Goal: Check status: Check status

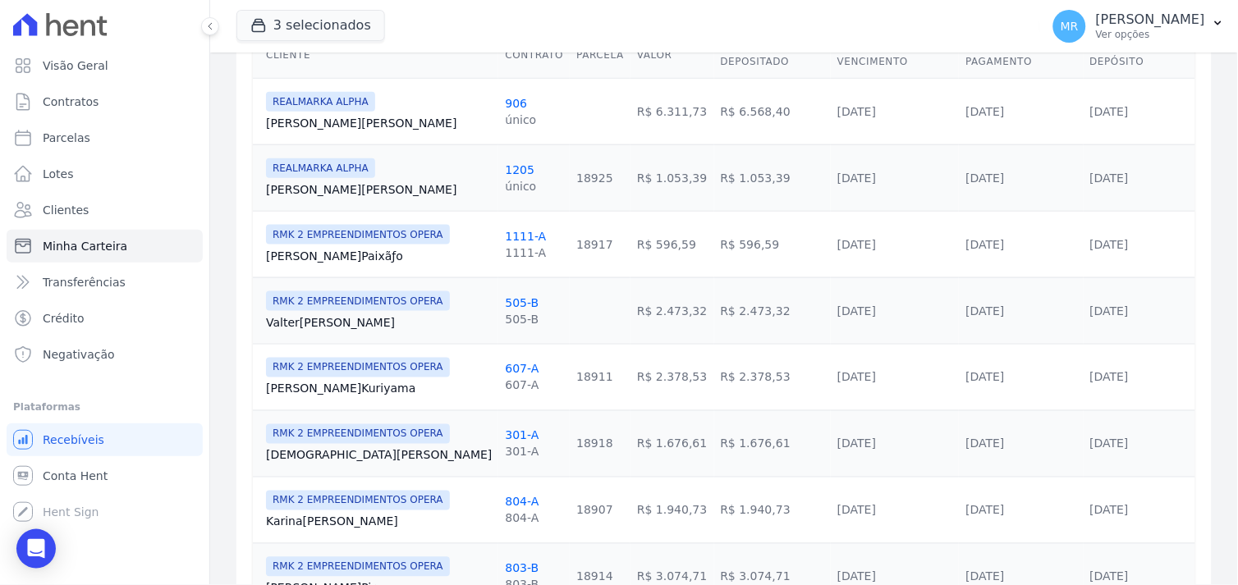
scroll to position [281, 0]
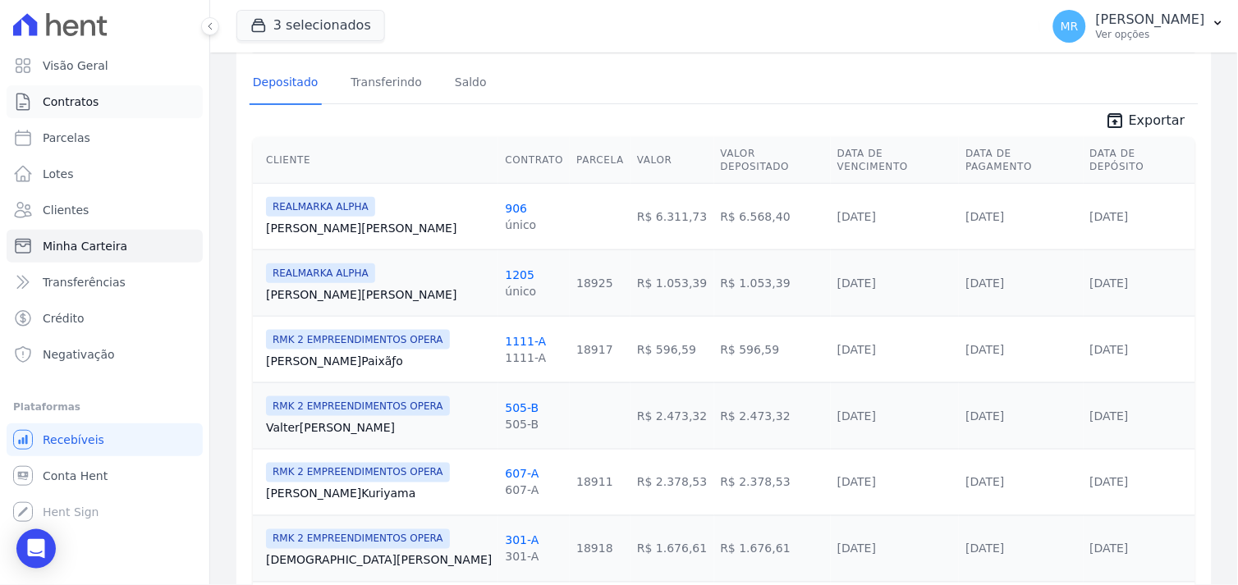
click at [68, 102] on span "Contratos" at bounding box center [71, 102] width 56 height 16
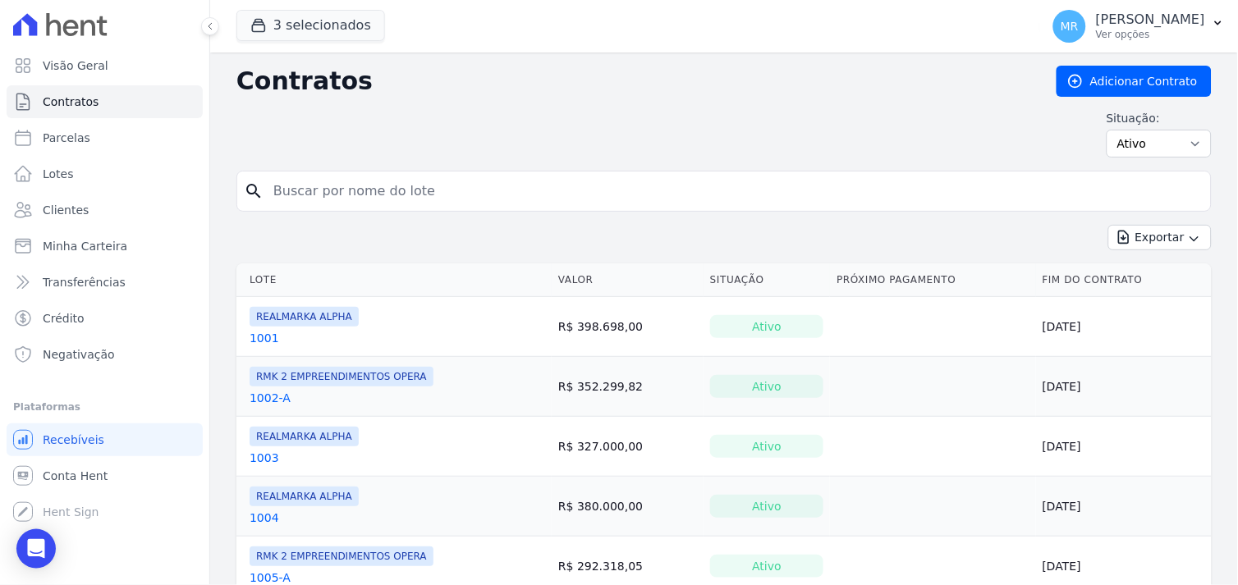
click at [359, 191] on input "search" at bounding box center [734, 191] width 941 height 33
type input "902"
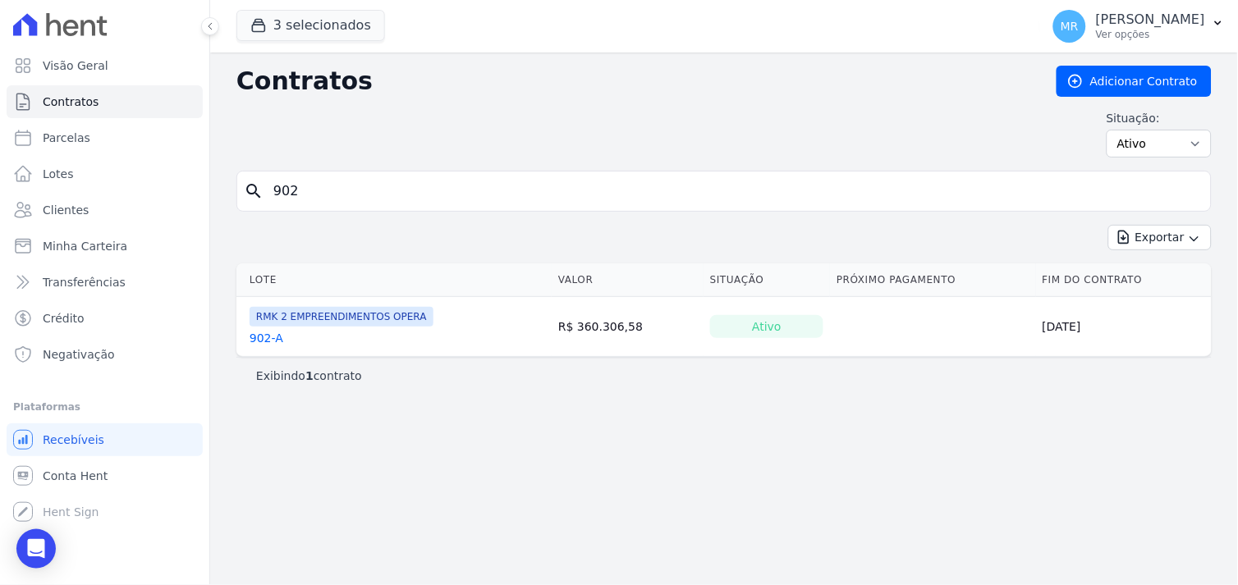
click at [250, 341] on link "902-A" at bounding box center [267, 338] width 34 height 16
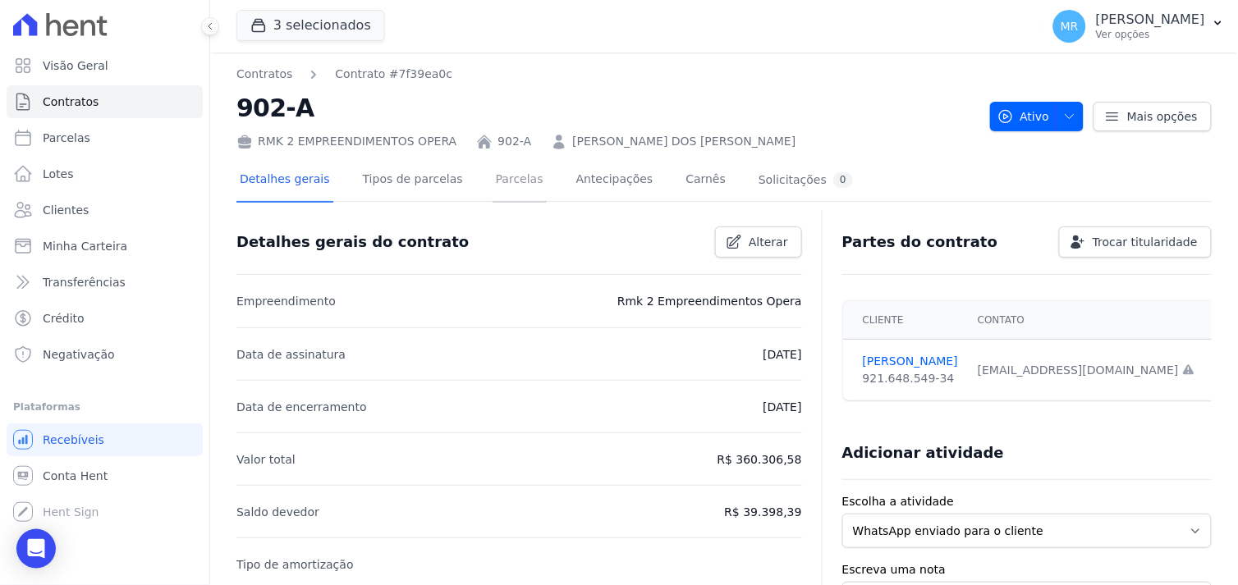
drag, startPoint x: 495, startPoint y: 179, endPoint x: 547, endPoint y: 244, distance: 83.0
click at [495, 181] on link "Parcelas" at bounding box center [520, 181] width 54 height 44
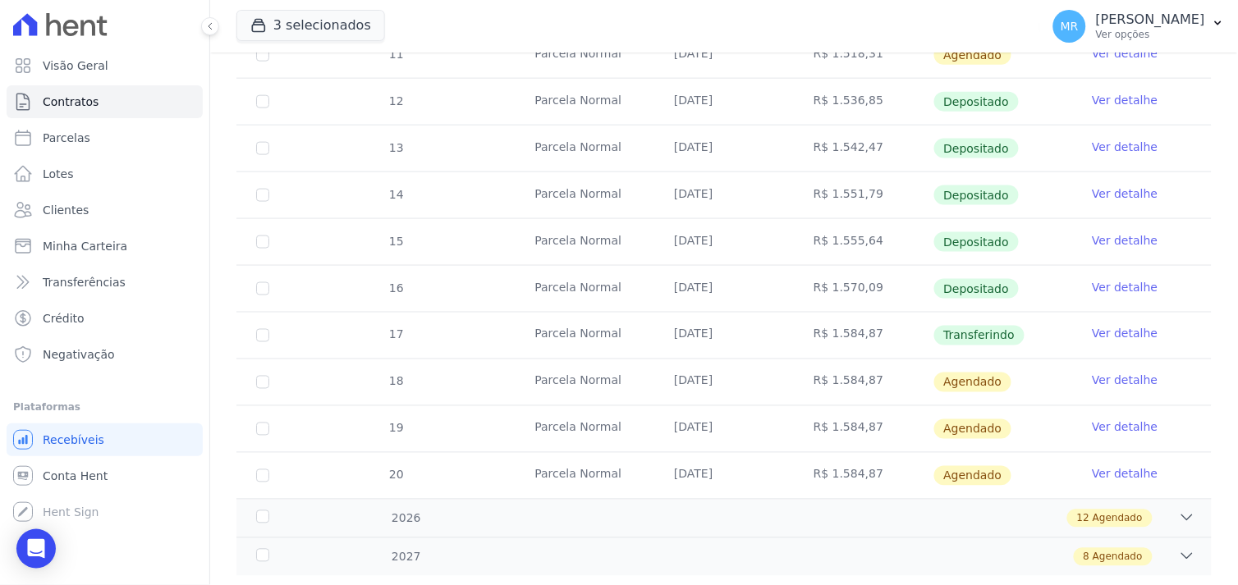
scroll to position [456, 0]
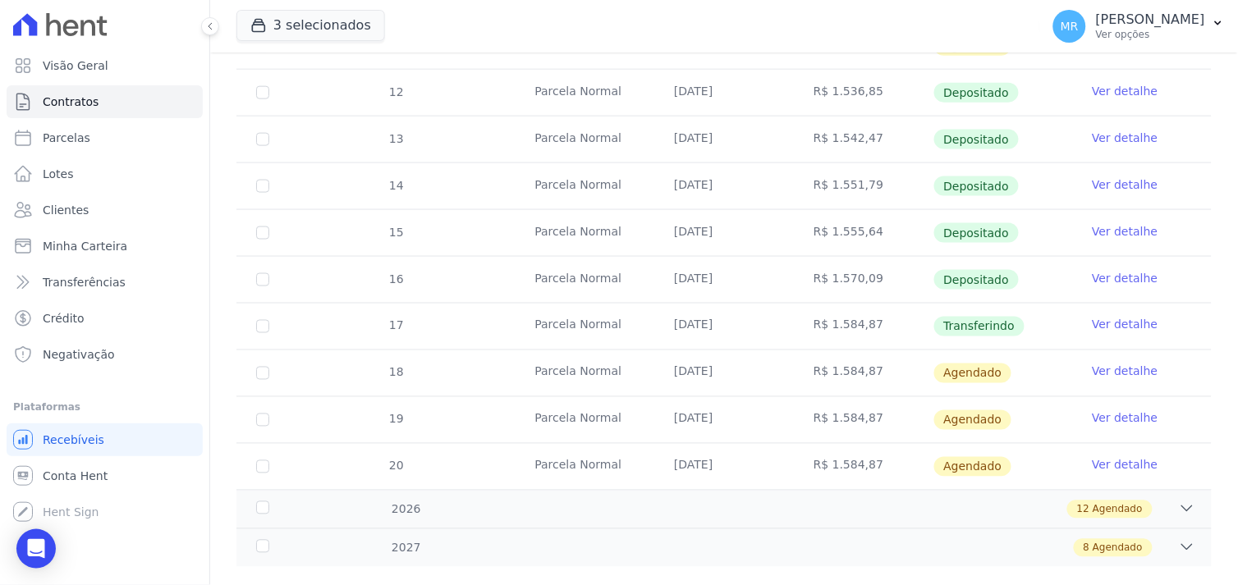
click at [1092, 323] on link "Ver detalhe" at bounding box center [1125, 325] width 66 height 16
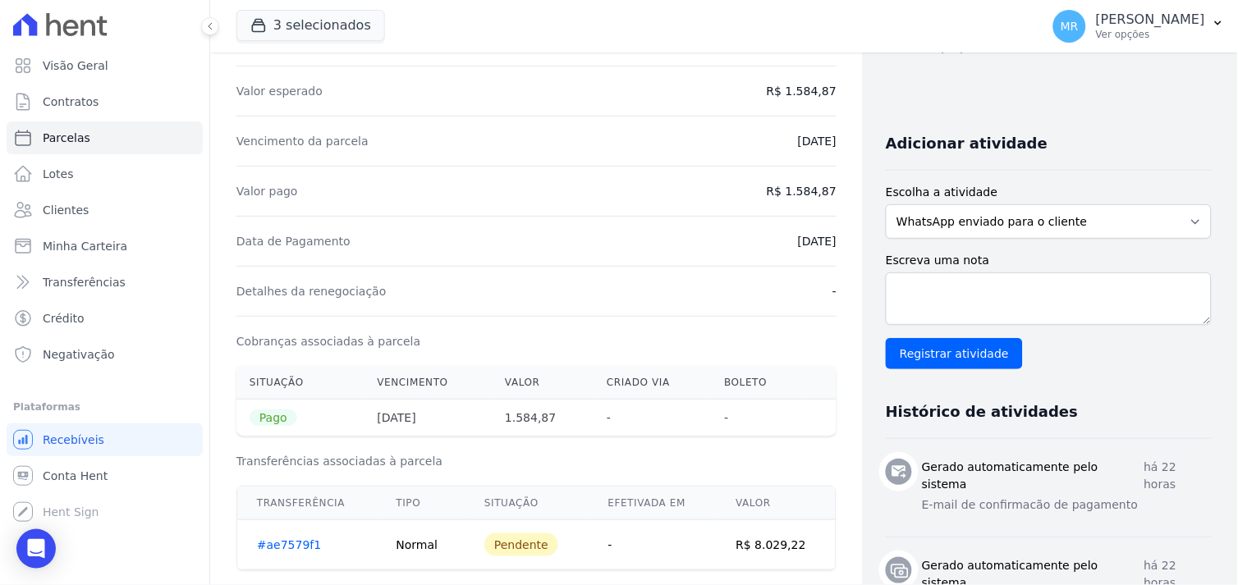
scroll to position [273, 0]
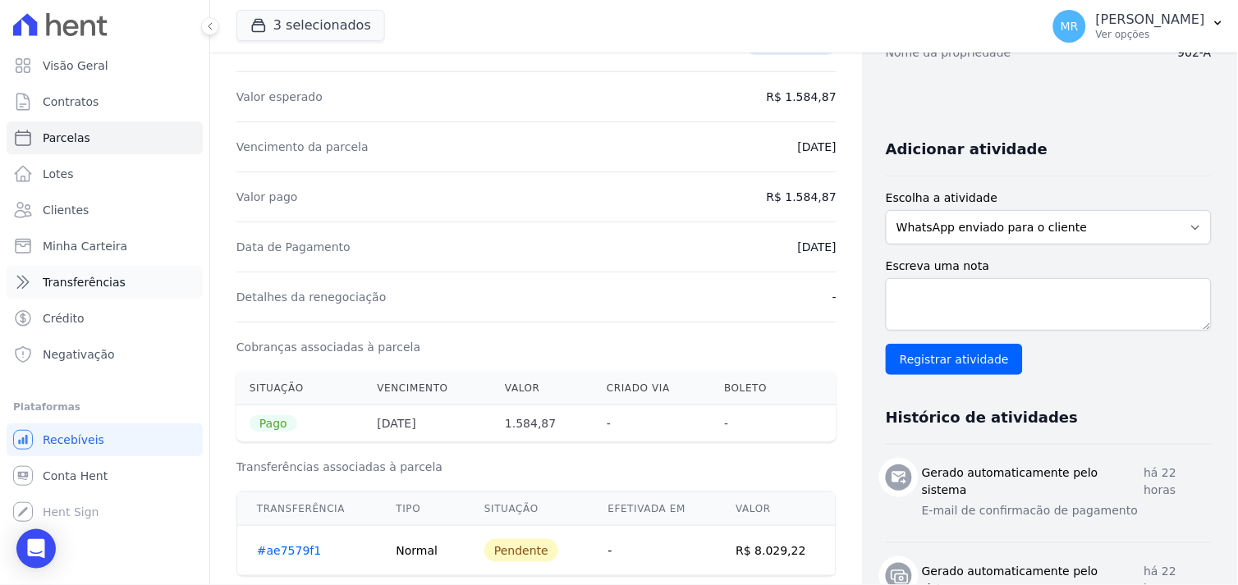
click at [63, 282] on span "Transferências" at bounding box center [84, 282] width 83 height 16
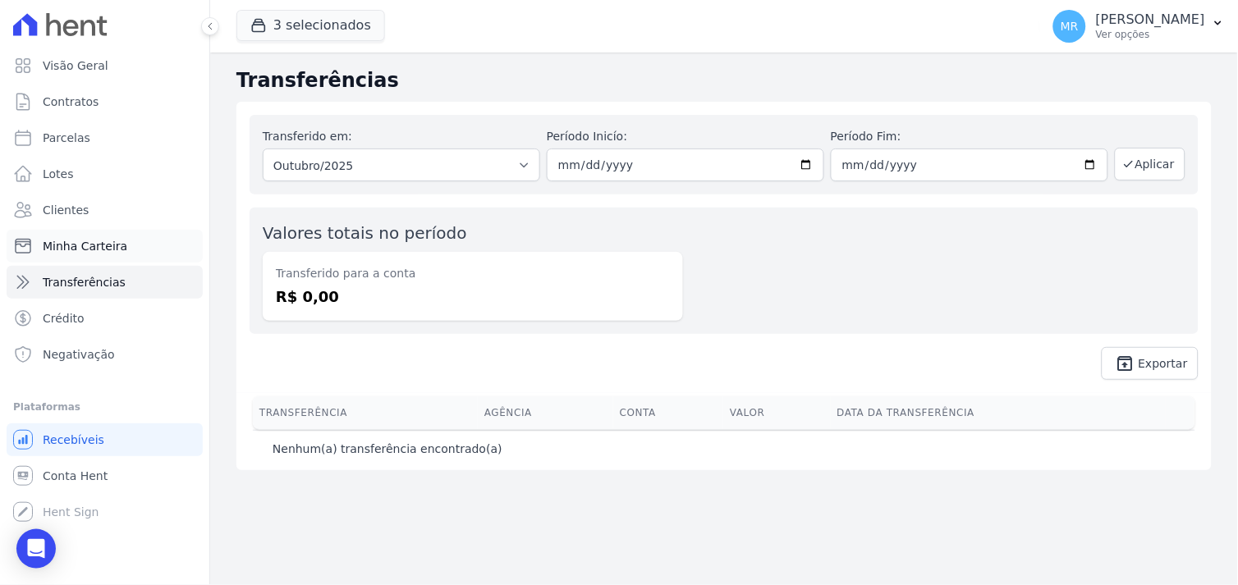
click at [60, 246] on span "Minha Carteira" at bounding box center [85, 246] width 85 height 16
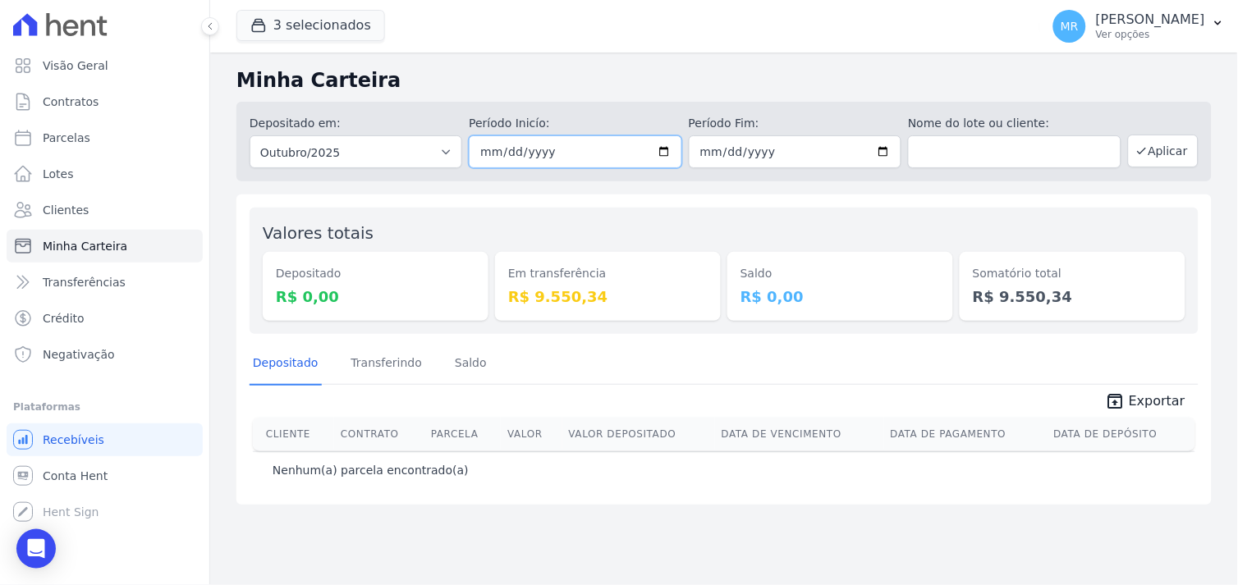
drag, startPoint x: 677, startPoint y: 151, endPoint x: 665, endPoint y: 151, distance: 11.5
click at [669, 151] on input "[DATE]" at bounding box center [575, 151] width 213 height 33
click at [662, 151] on input "[DATE]" at bounding box center [575, 151] width 213 height 33
type input "[DATE]"
click at [885, 152] on input "2025-10-31" at bounding box center [795, 151] width 213 height 33
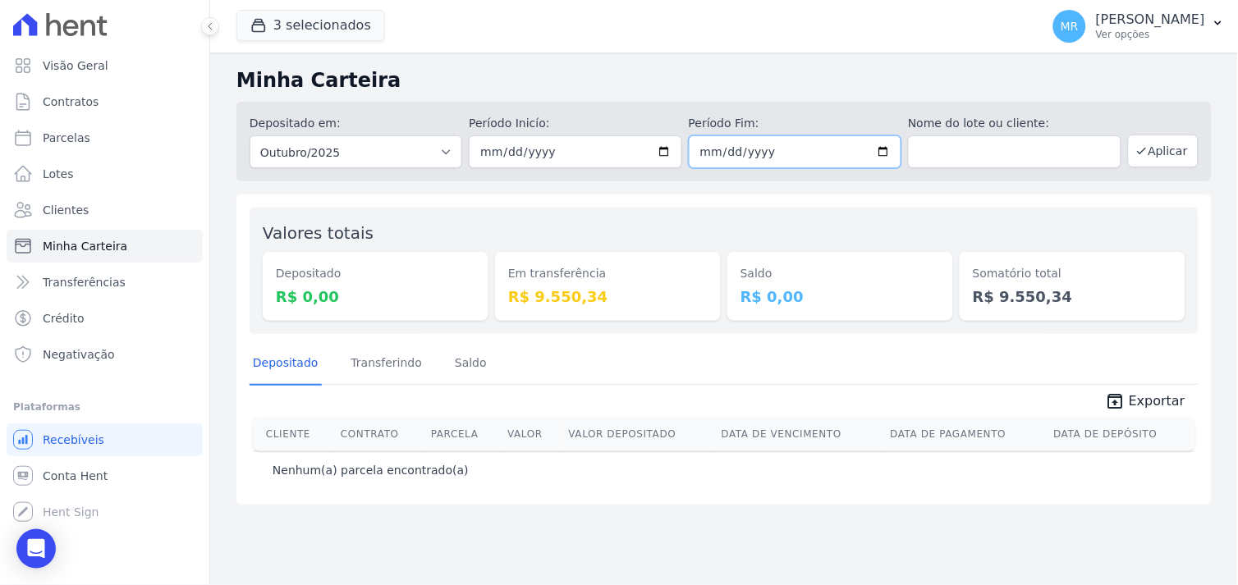
type input "[DATE]"
click at [1169, 149] on button "Aplicar" at bounding box center [1163, 151] width 71 height 33
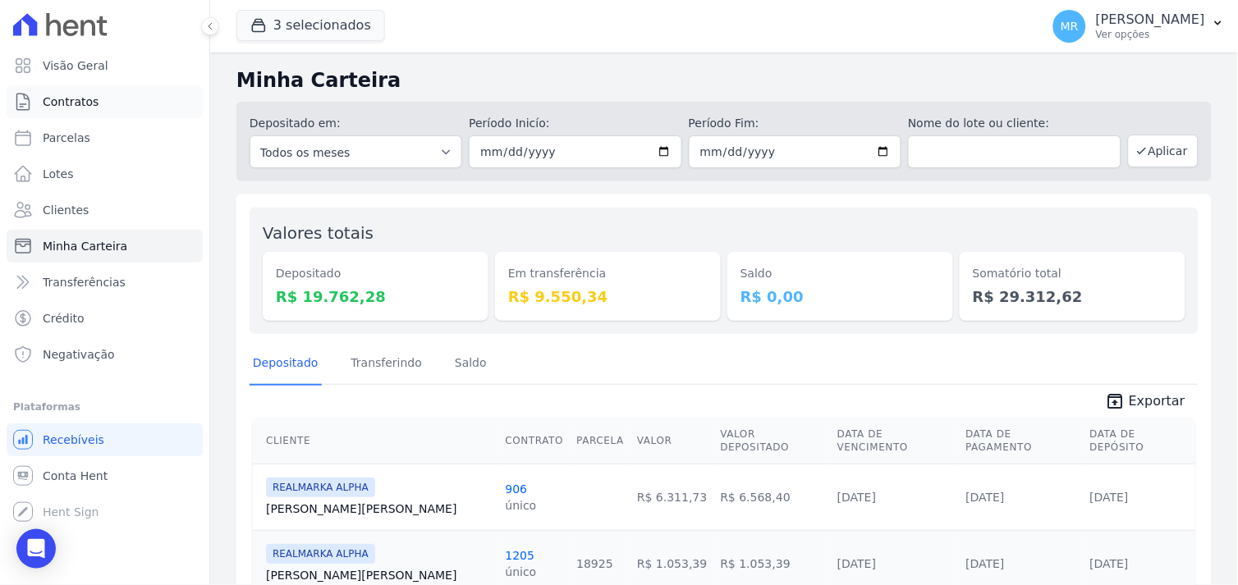
click at [96, 108] on link "Contratos" at bounding box center [105, 101] width 196 height 33
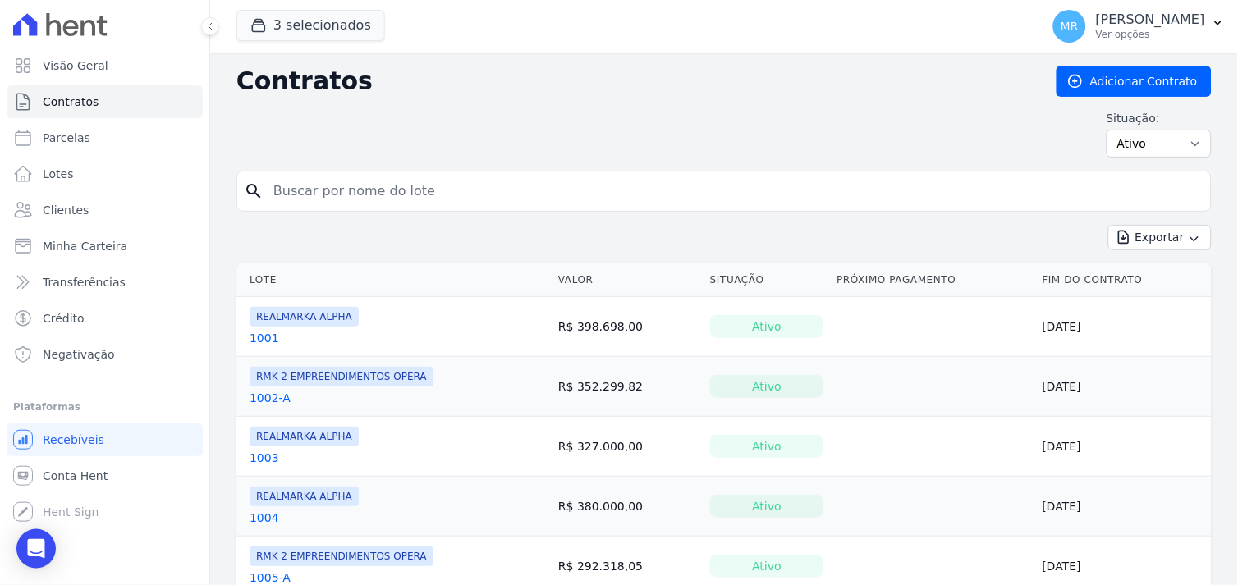
click at [411, 195] on input "search" at bounding box center [734, 191] width 941 height 33
type input "303"
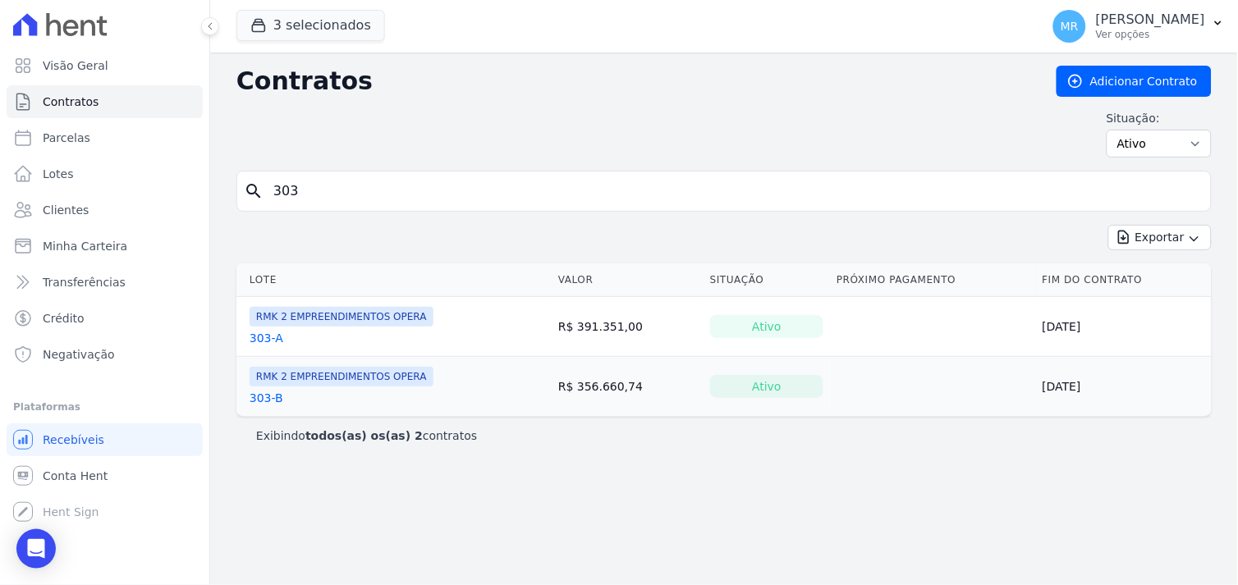
click at [263, 340] on link "303-A" at bounding box center [267, 338] width 34 height 16
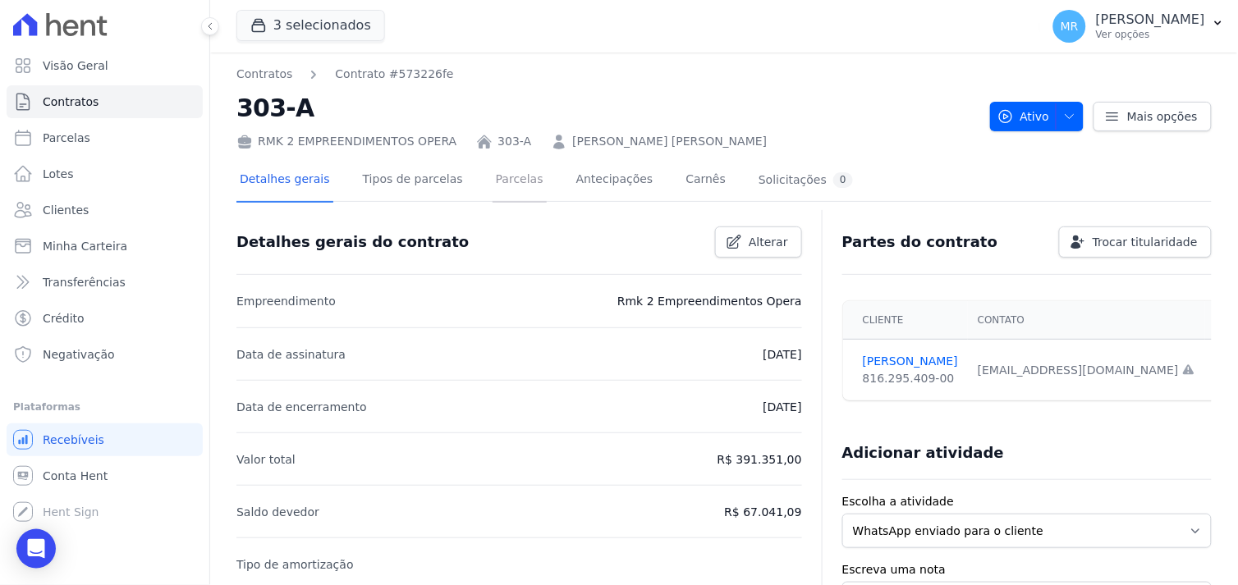
click at [494, 182] on link "Parcelas" at bounding box center [520, 181] width 54 height 44
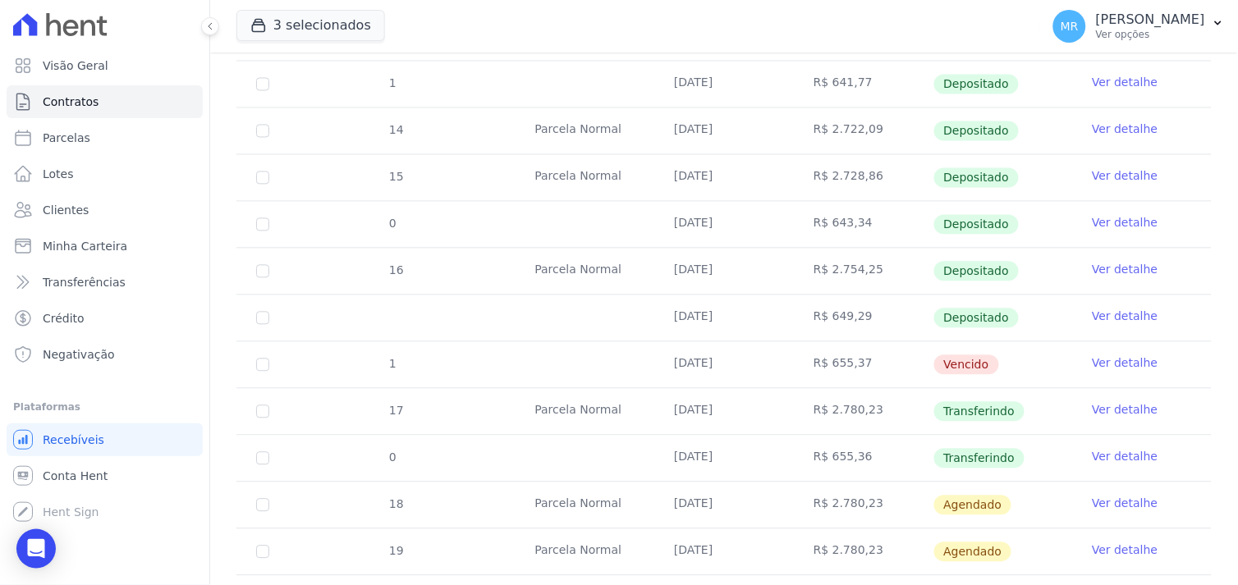
scroll to position [729, 0]
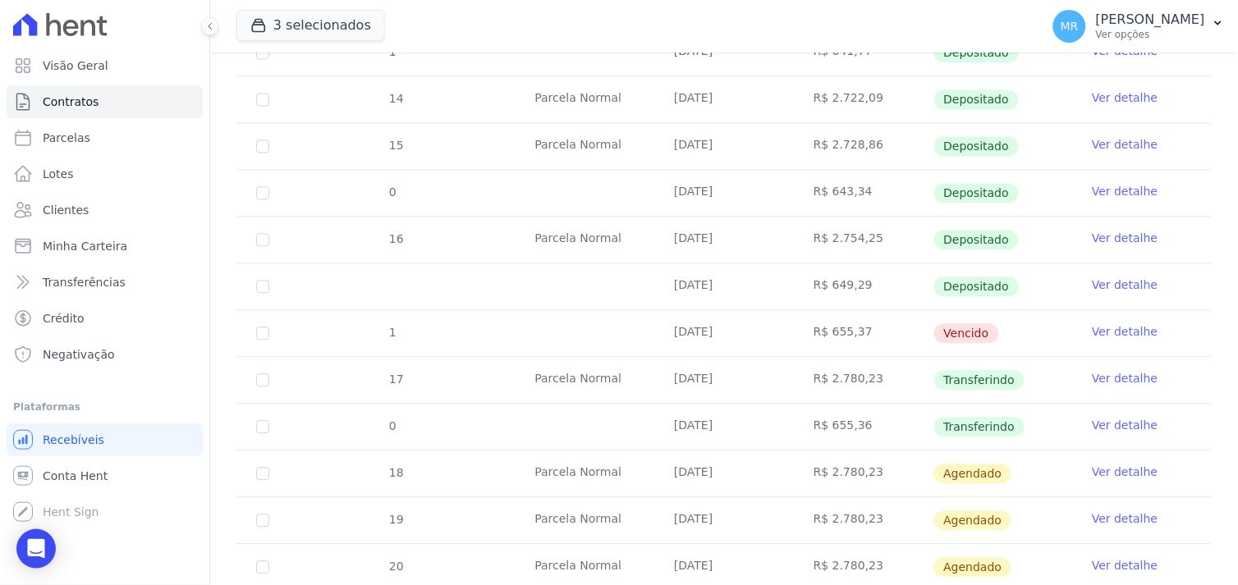
click at [1111, 425] on link "Ver detalhe" at bounding box center [1125, 426] width 66 height 16
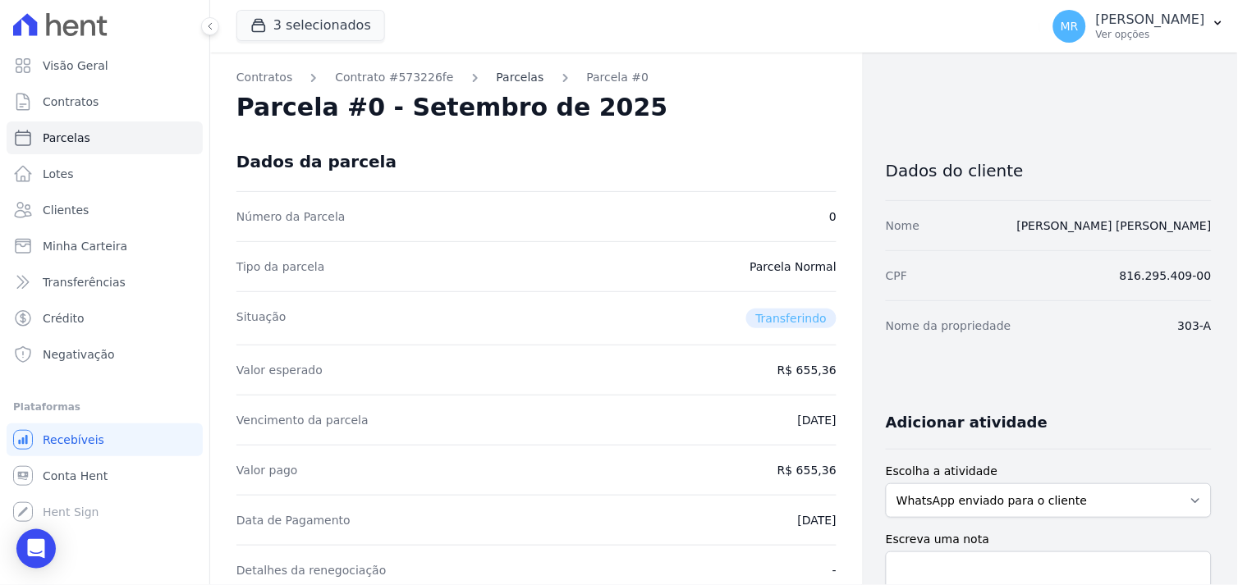
click at [497, 80] on link "Parcelas" at bounding box center [521, 77] width 48 height 17
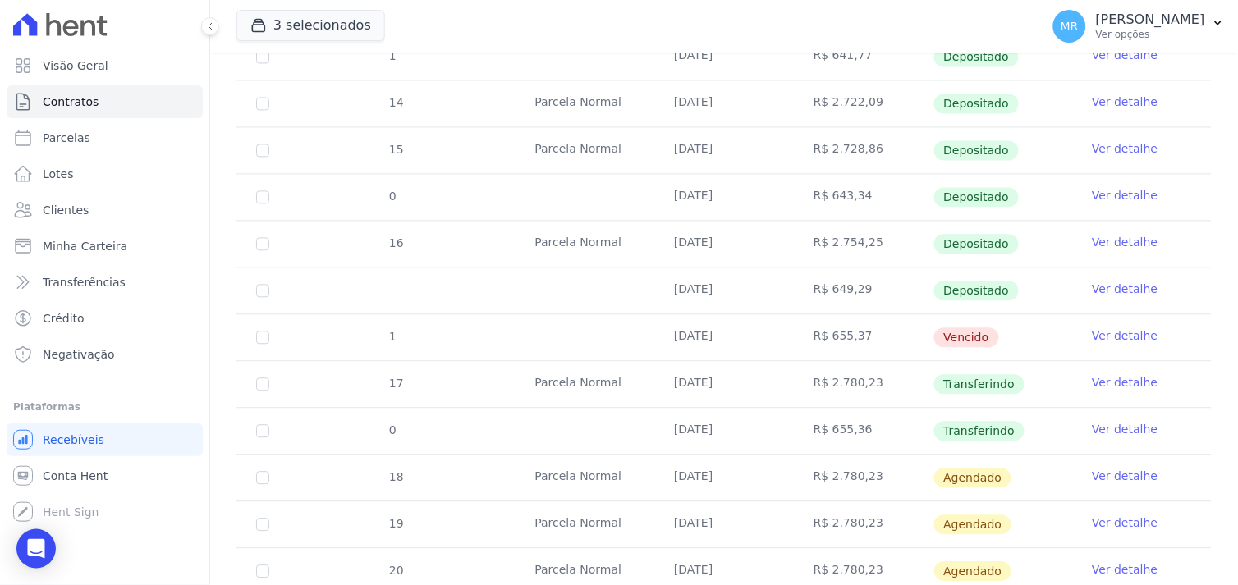
scroll to position [729, 0]
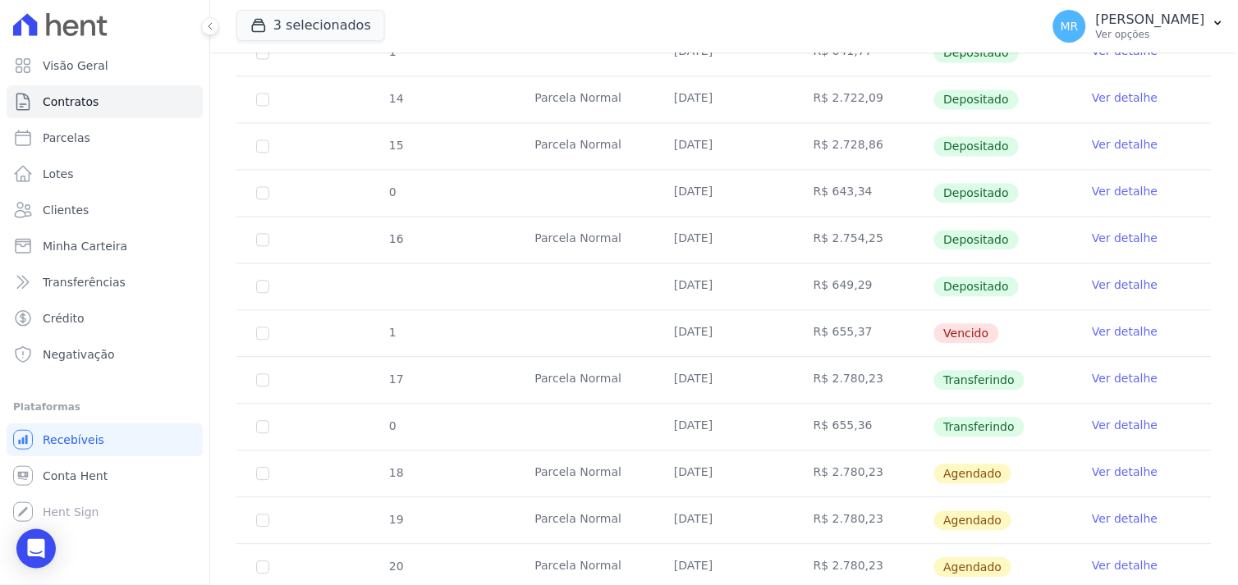
click at [1106, 381] on link "Ver detalhe" at bounding box center [1125, 379] width 66 height 16
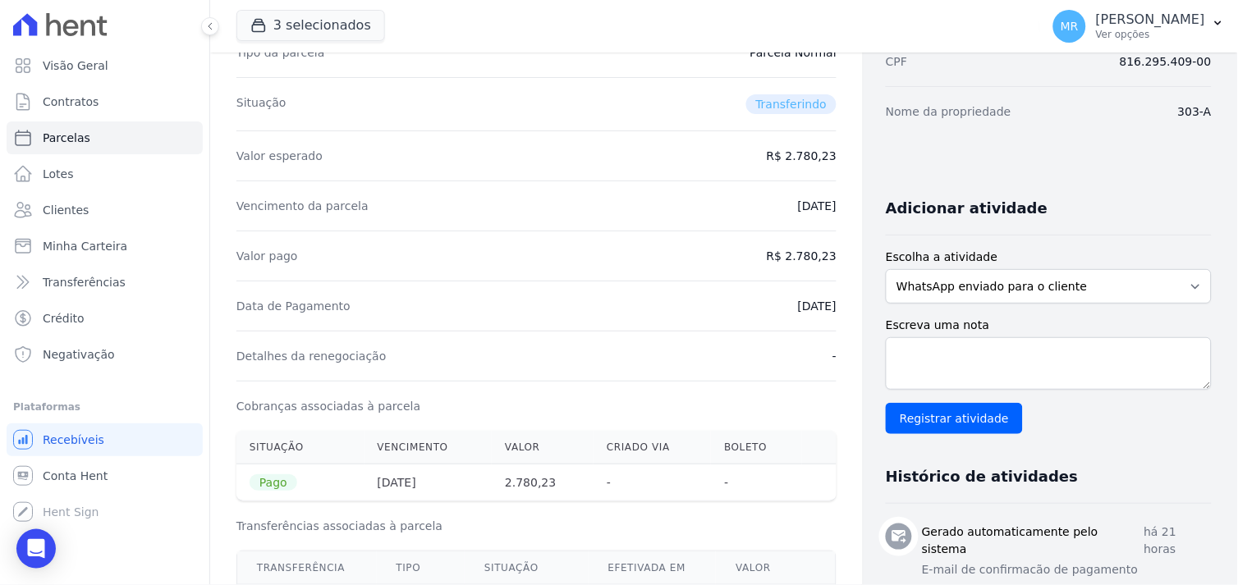
scroll to position [273, 0]
